Goal: Check status: Check status

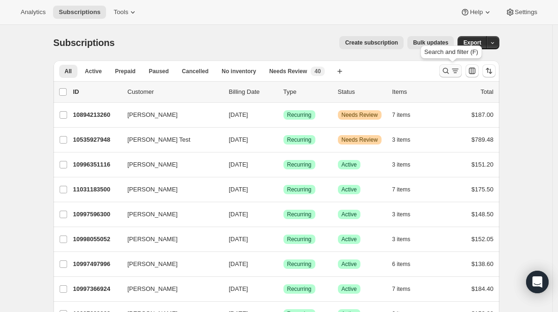
click at [447, 66] on button "Search and filter results" at bounding box center [450, 70] width 23 height 13
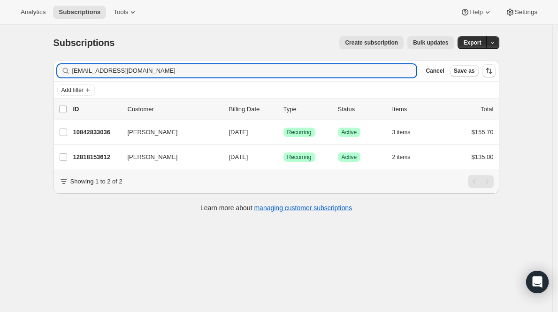
type input "[EMAIL_ADDRESS][DOMAIN_NAME]"
click at [99, 132] on p "10842833036" at bounding box center [96, 132] width 47 height 9
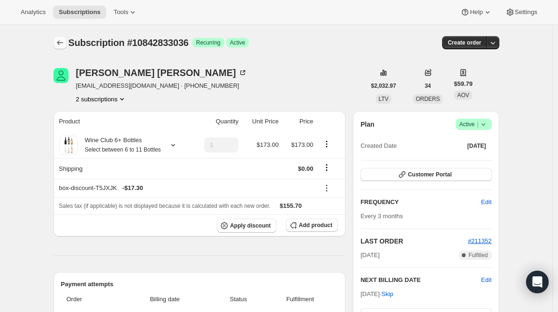
click at [63, 42] on icon "Subscriptions" at bounding box center [59, 42] width 9 height 9
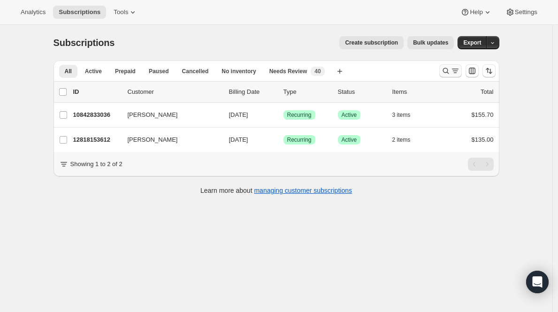
click at [450, 70] on icon "Search and filter results" at bounding box center [445, 70] width 9 height 9
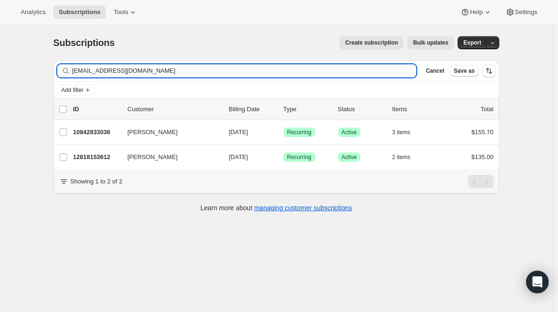
click at [254, 72] on input "[EMAIL_ADDRESS][DOMAIN_NAME]" at bounding box center [244, 70] width 344 height 13
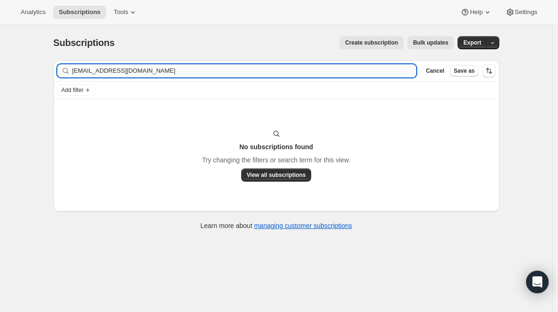
click at [130, 66] on input "[EMAIL_ADDRESS][DOMAIN_NAME]" at bounding box center [244, 70] width 344 height 13
click at [102, 69] on input "[EMAIL_ADDRESS][DOMAIN_NAME]" at bounding box center [244, 70] width 344 height 13
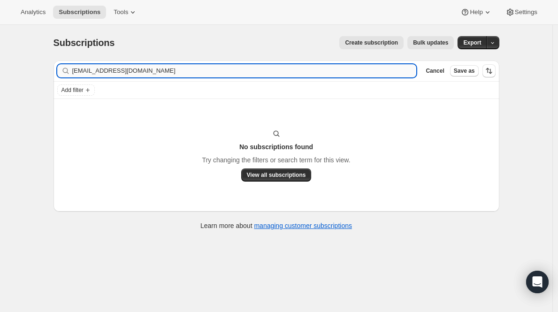
click at [102, 69] on input "[EMAIL_ADDRESS][DOMAIN_NAME]" at bounding box center [244, 70] width 344 height 13
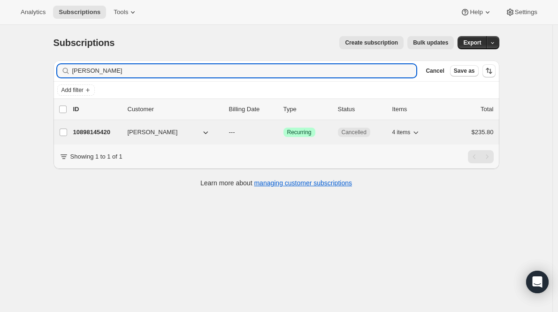
type input "[PERSON_NAME]"
click at [103, 130] on p "10898145420" at bounding box center [96, 132] width 47 height 9
